Goal: Information Seeking & Learning: Learn about a topic

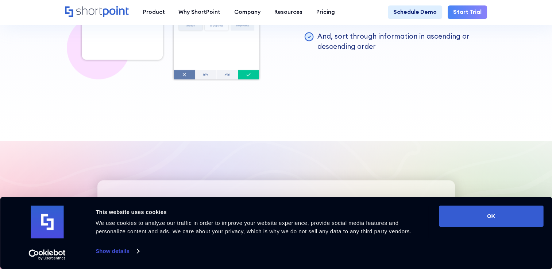
scroll to position [1564, 0]
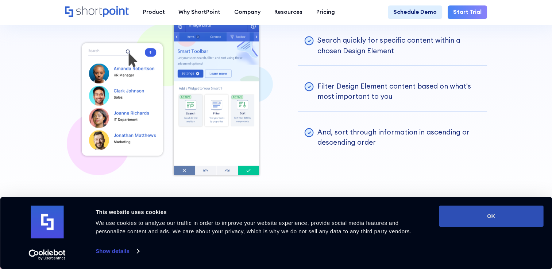
click at [498, 222] on button "OK" at bounding box center [491, 216] width 104 height 21
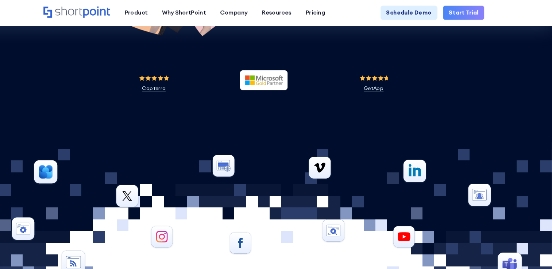
scroll to position [2238, 0]
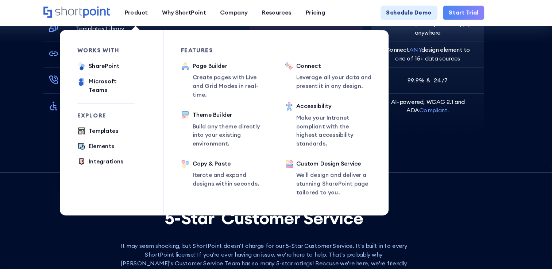
click at [134, 123] on ul "Templates Elements Integrations" at bounding box center [124, 140] width 55 height 38
click at [126, 121] on div "Templates" at bounding box center [122, 125] width 28 height 8
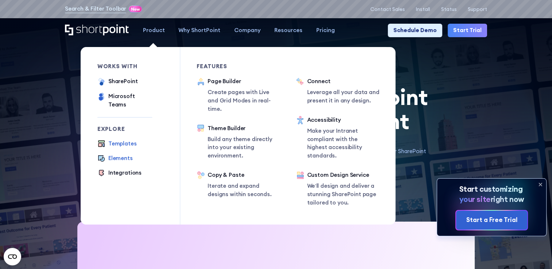
click at [120, 154] on div "Elements" at bounding box center [120, 158] width 24 height 8
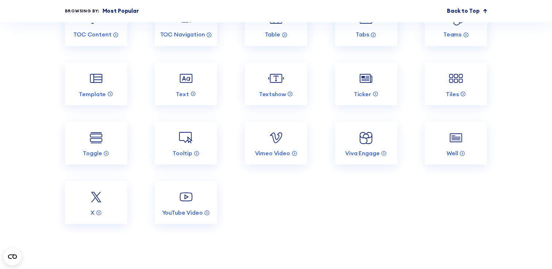
scroll to position [1300, 0]
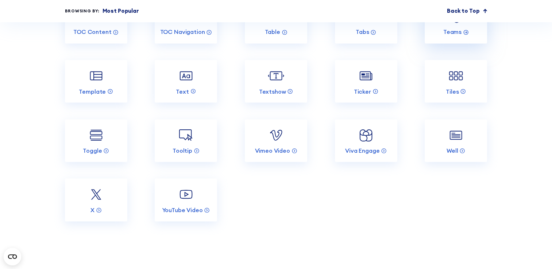
click at [461, 40] on link "Teams" at bounding box center [455, 22] width 62 height 43
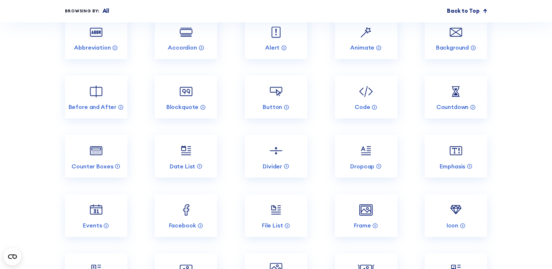
scroll to position [2756, 0]
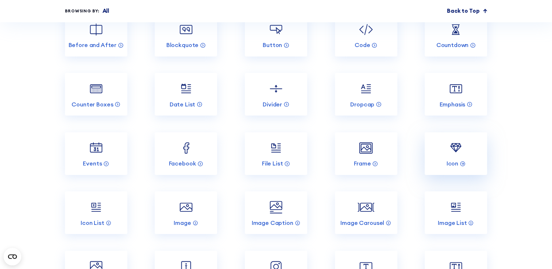
click at [470, 168] on link "Icon" at bounding box center [455, 153] width 62 height 43
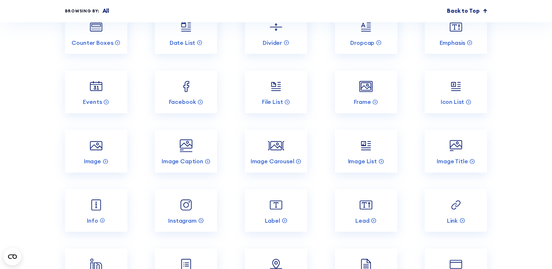
scroll to position [2102, 0]
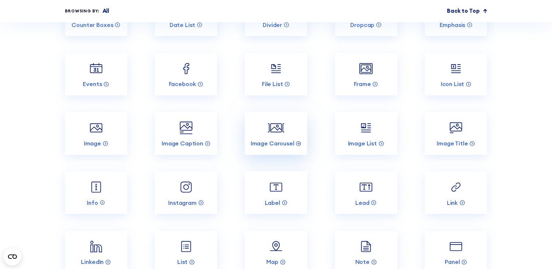
click at [275, 135] on img at bounding box center [276, 128] width 16 height 16
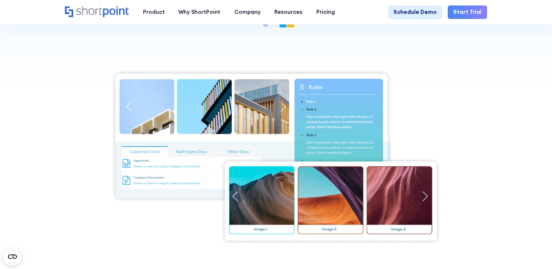
scroll to position [187, 0]
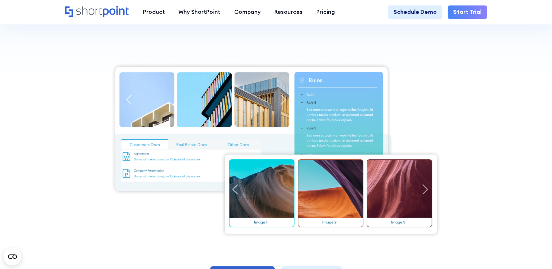
click at [426, 178] on img at bounding box center [275, 150] width 331 height 176
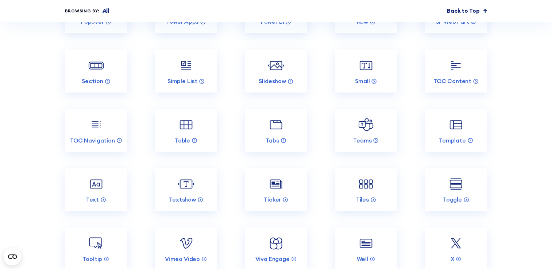
scroll to position [2332, 0]
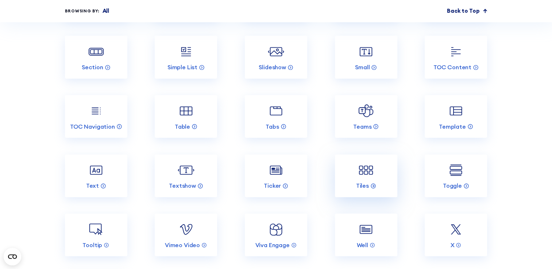
click at [363, 162] on img at bounding box center [365, 170] width 16 height 16
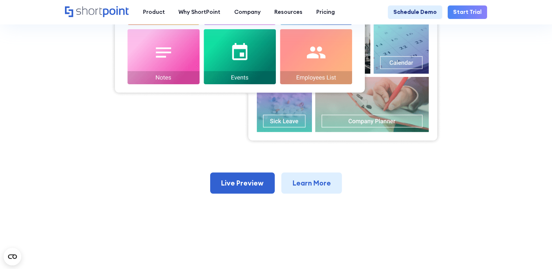
scroll to position [408, 0]
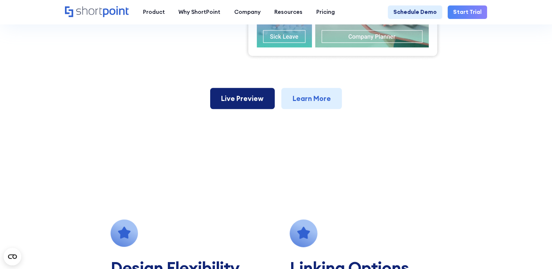
click at [244, 96] on link "Live Preview" at bounding box center [242, 99] width 65 height 22
